Goal: Check status: Check status

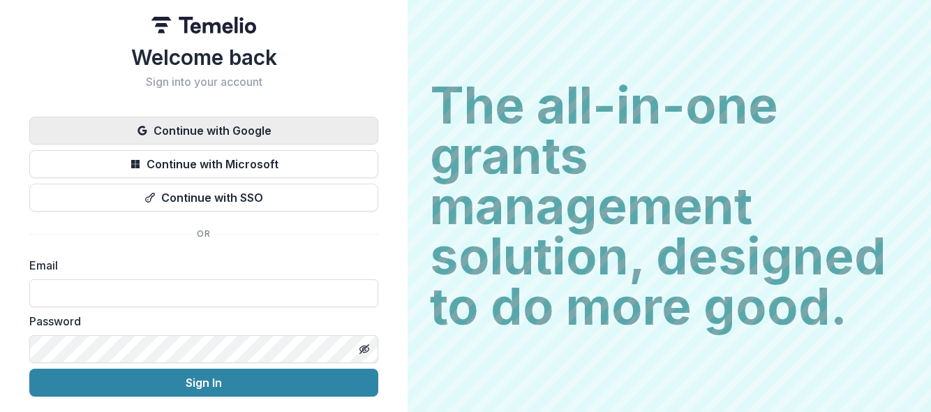
scroll to position [45, 0]
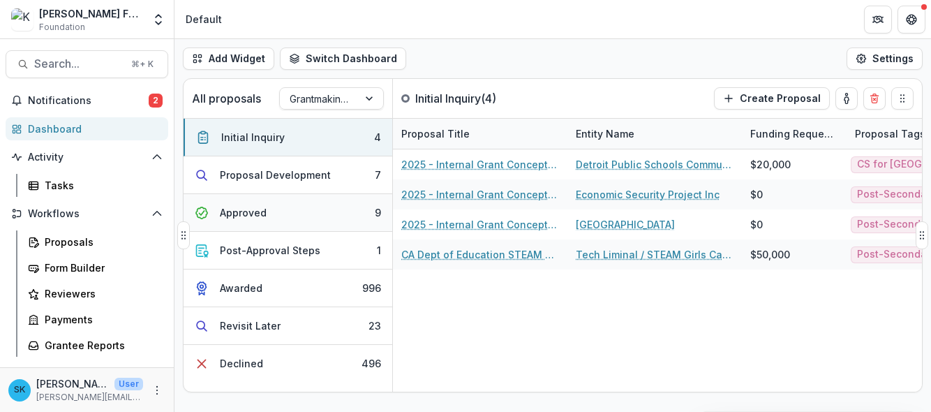
click at [256, 216] on div "Approved" at bounding box center [243, 212] width 47 height 15
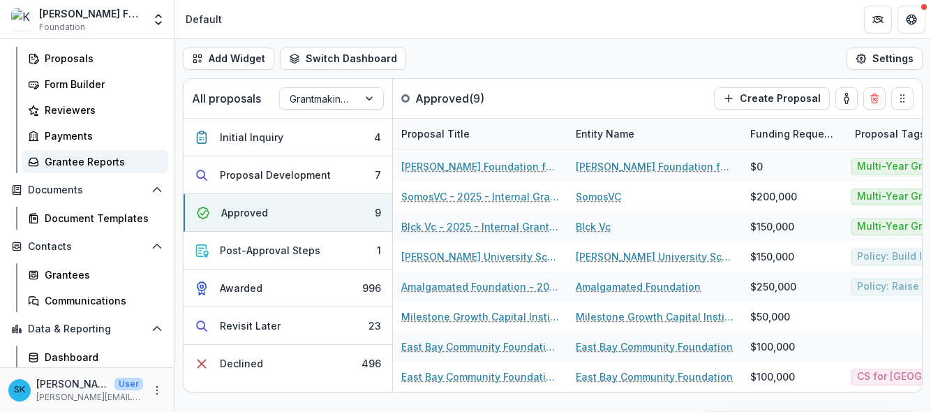
scroll to position [211, 0]
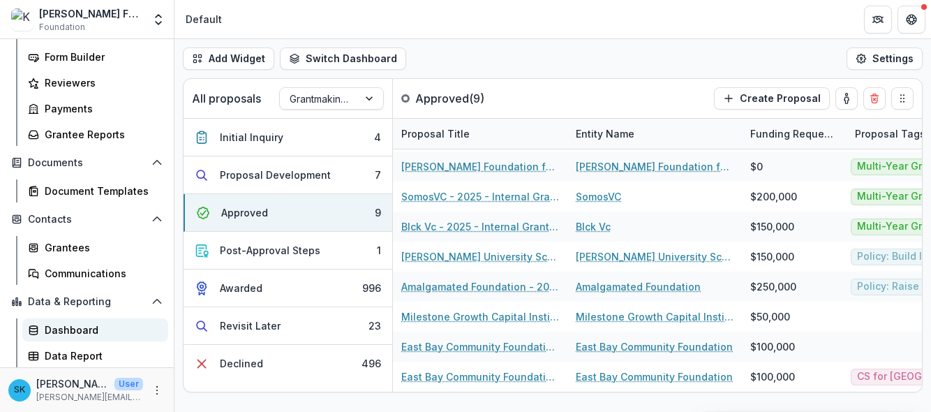
click at [71, 332] on div "Dashboard" at bounding box center [101, 329] width 112 height 15
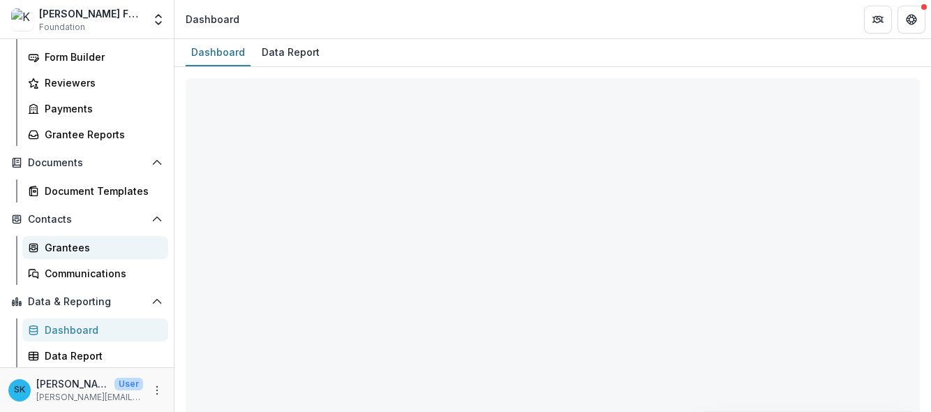
click at [96, 249] on div "Grantees" at bounding box center [101, 247] width 112 height 15
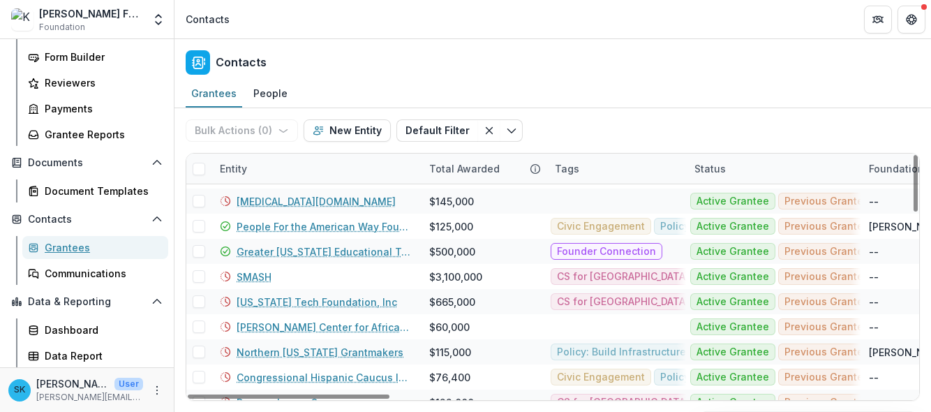
scroll to position [107, 0]
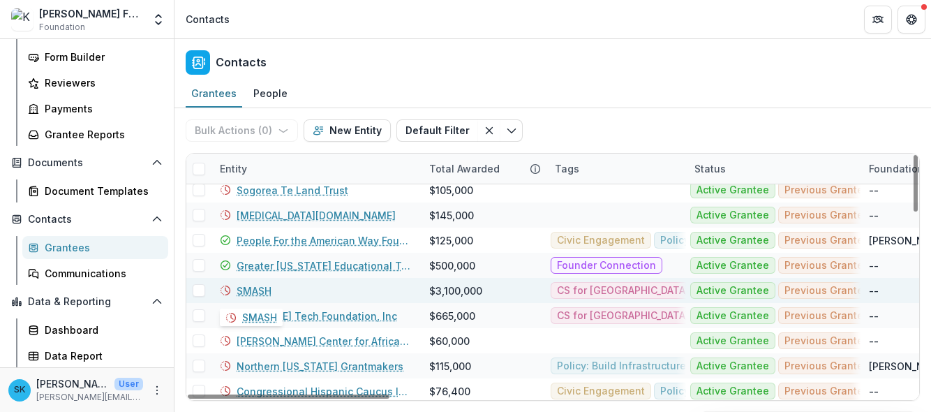
click at [248, 286] on link "SMASH" at bounding box center [254, 290] width 35 height 15
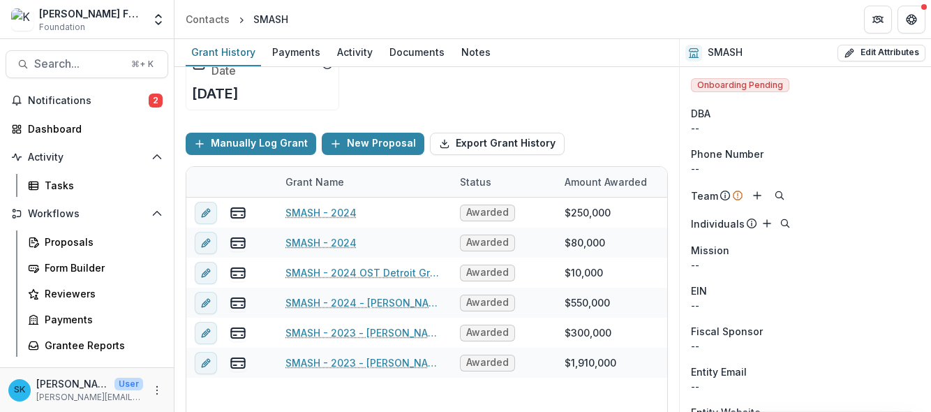
scroll to position [112, 0]
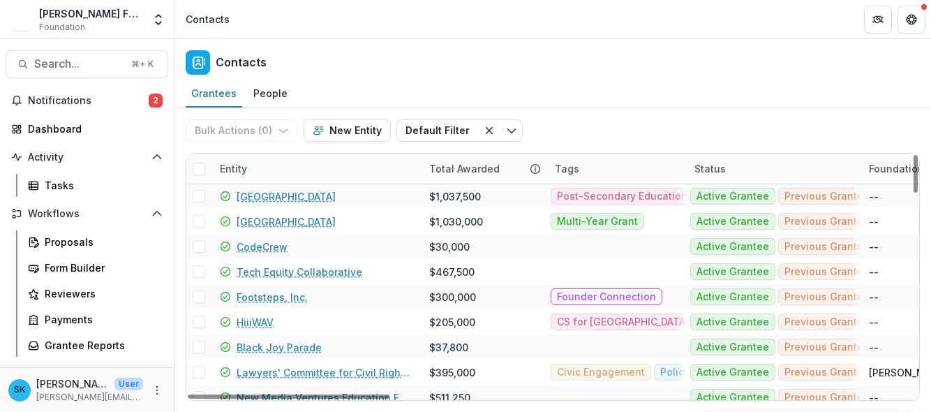
scroll to position [427, 0]
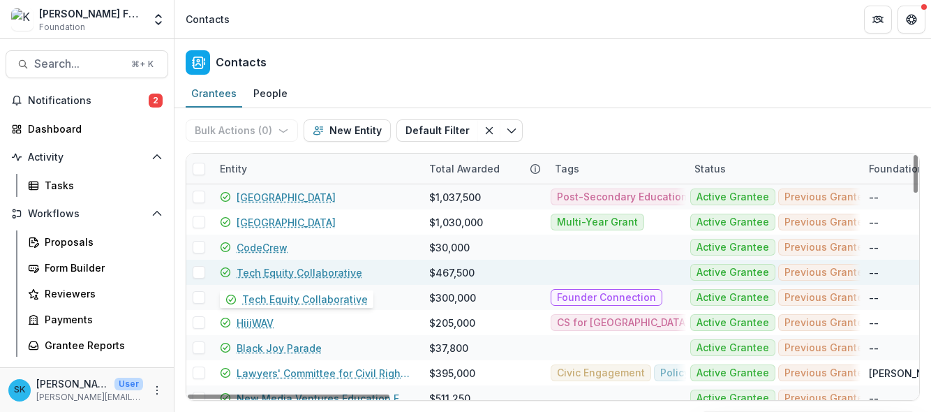
click at [332, 273] on link "Tech Equity Collaborative" at bounding box center [300, 272] width 126 height 15
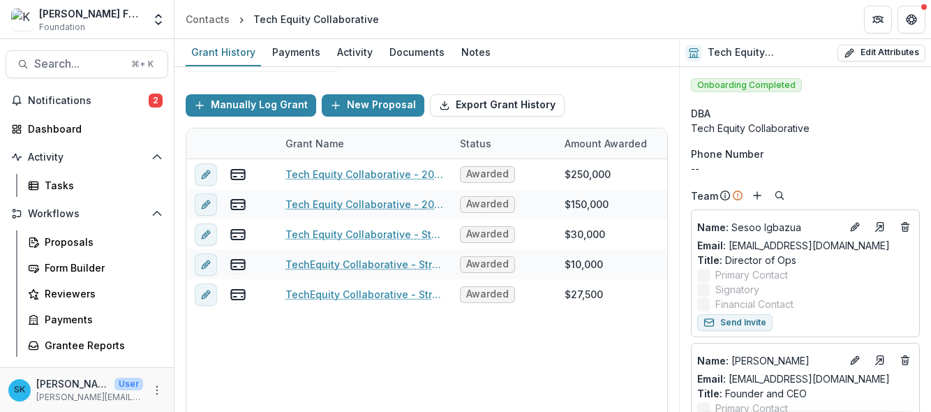
scroll to position [175, 0]
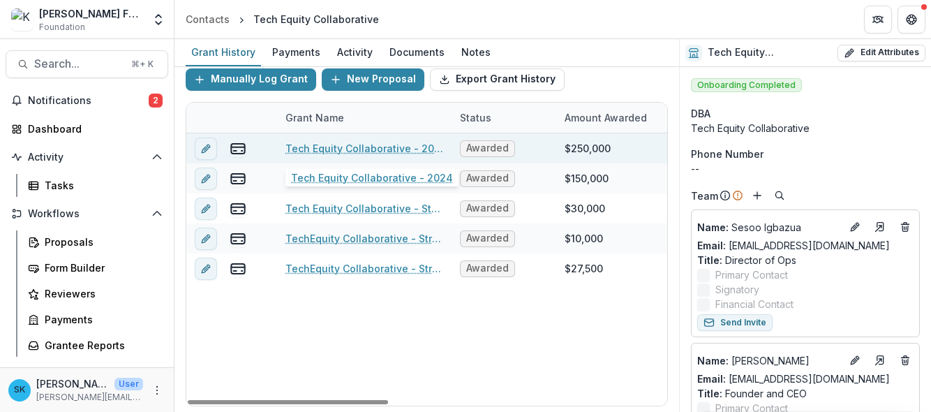
click at [387, 149] on link "Tech Equity Collaborative - 2024" at bounding box center [364, 148] width 158 height 15
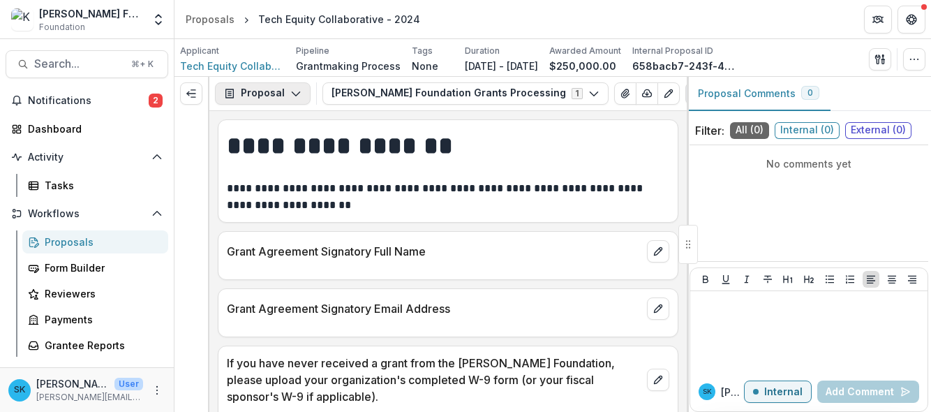
click at [273, 98] on button "Proposal" at bounding box center [263, 93] width 96 height 22
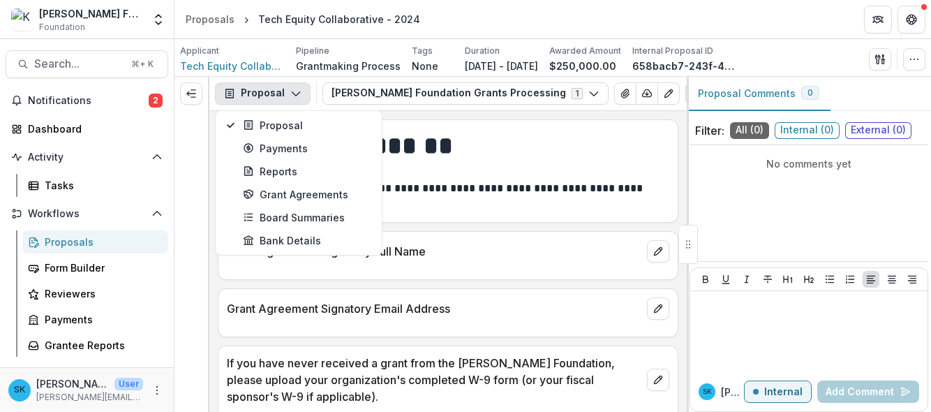
click at [622, 225] on div "**********" at bounding box center [447, 261] width 477 height 301
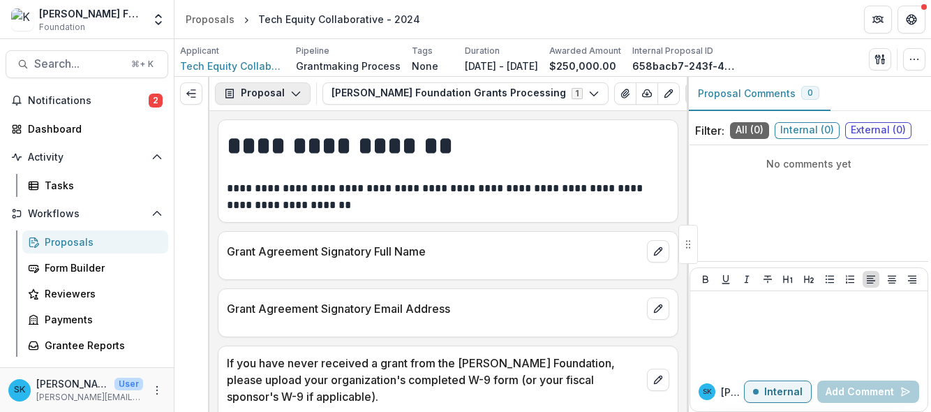
click at [269, 93] on button "Proposal" at bounding box center [263, 93] width 96 height 22
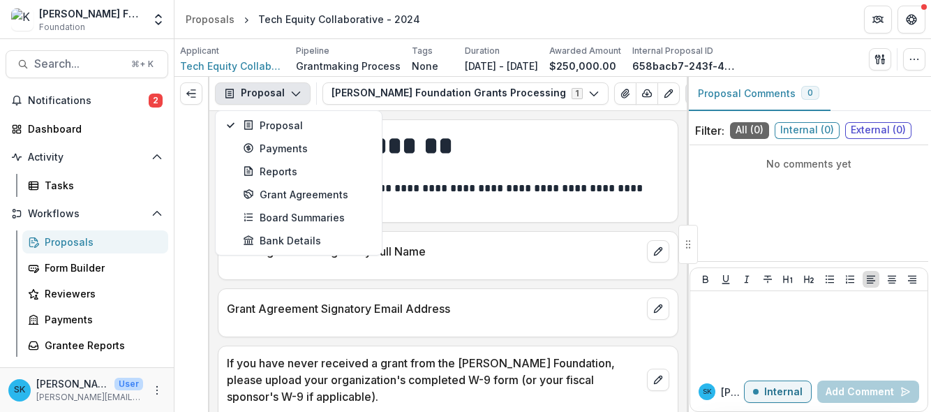
click at [549, 176] on p at bounding box center [448, 171] width 443 height 17
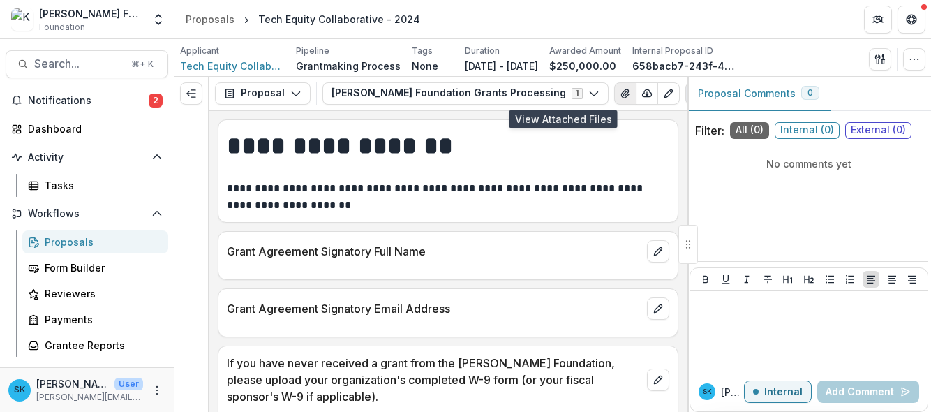
click at [621, 94] on icon "View Attached Files" at bounding box center [625, 93] width 8 height 8
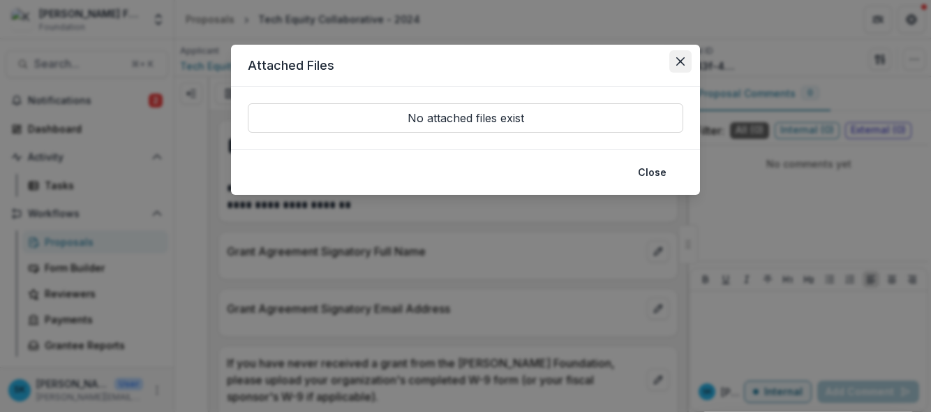
click at [681, 60] on icon "Close" at bounding box center [680, 61] width 8 height 8
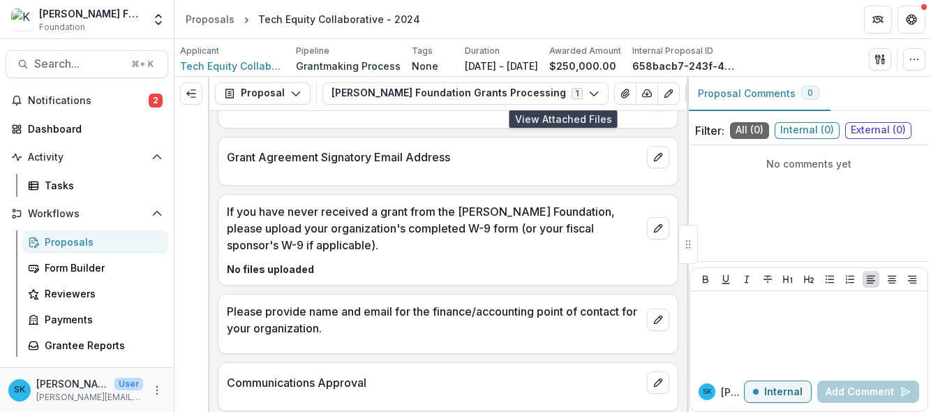
scroll to position [159, 0]
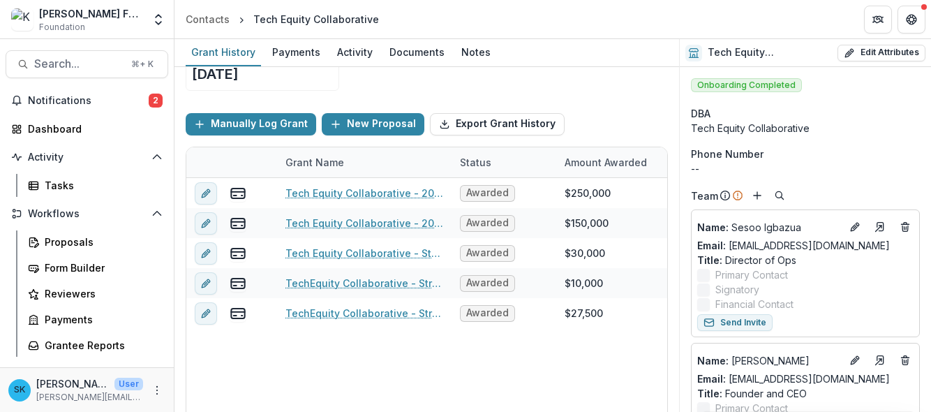
scroll to position [163, 0]
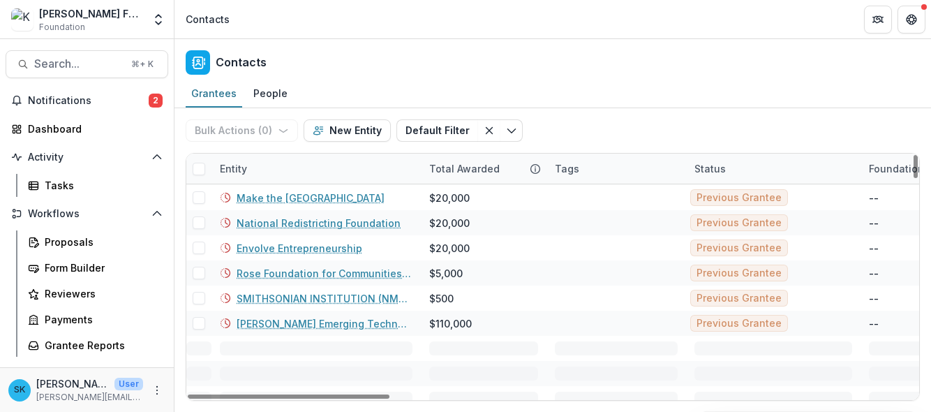
scroll to position [4935, 0]
